Goal: Transaction & Acquisition: Purchase product/service

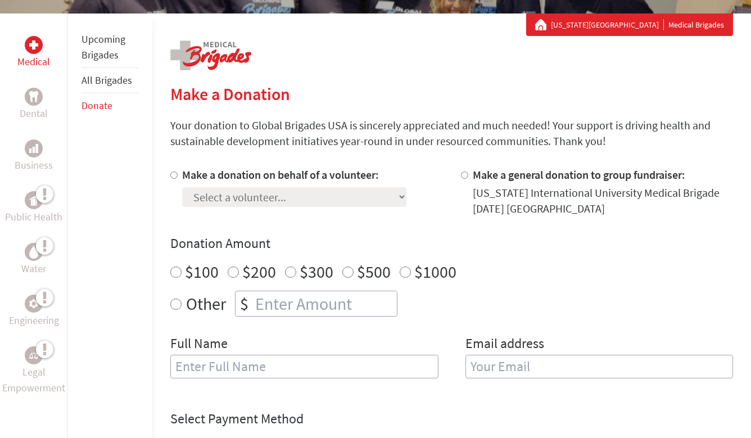
scroll to position [199, 0]
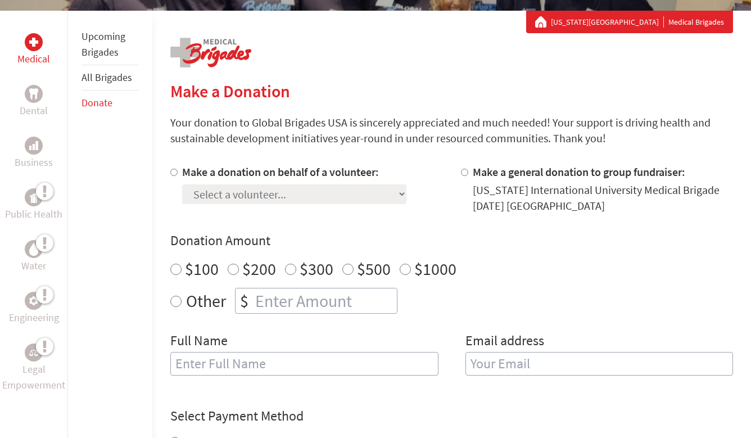
click at [174, 173] on input "Make a donation on behalf of a volunteer:" at bounding box center [173, 172] width 7 height 7
radio input "true"
click at [205, 198] on select "Select a volunteer... [PERSON_NAME] [PERSON_NAME] O’[PERSON_NAME] [PERSON_NAME]…" at bounding box center [294, 194] width 224 height 20
select select "404EACF8-4725-11F0-B8AC-42010A400003"
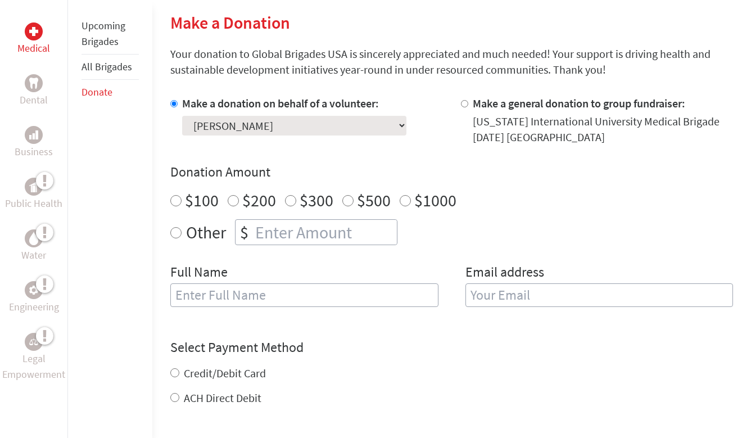
scroll to position [271, 0]
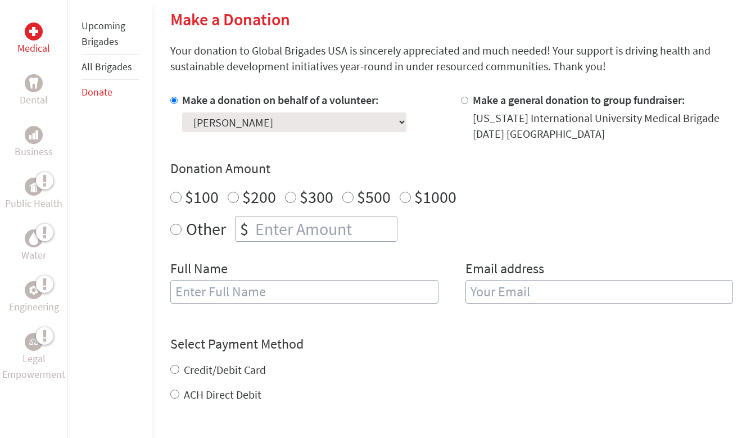
radio input "true"
click at [279, 226] on input "number" at bounding box center [325, 228] width 144 height 25
type input "2"
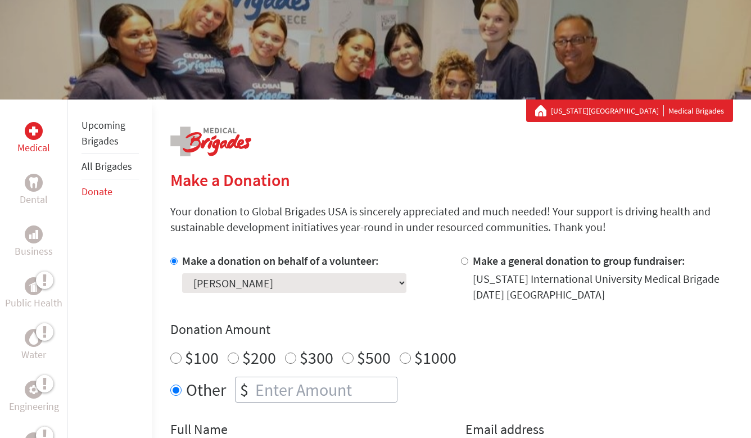
scroll to position [0, 0]
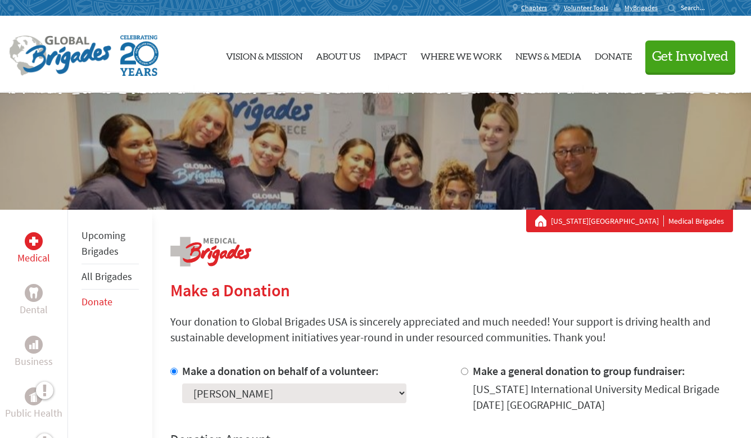
click at [100, 247] on link "Upcoming Brigades" at bounding box center [103, 243] width 44 height 29
click at [108, 276] on link "All Brigades" at bounding box center [106, 276] width 51 height 13
